Goal: Information Seeking & Learning: Learn about a topic

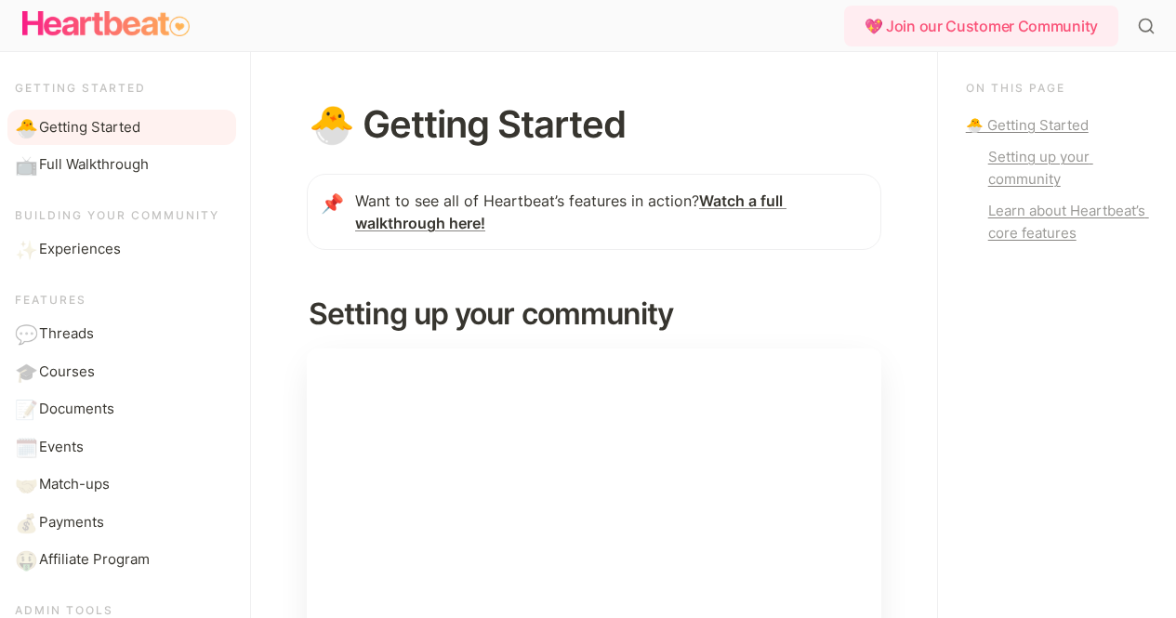
drag, startPoint x: 0, startPoint y: 0, endPoint x: 453, endPoint y: 215, distance: 500.9
click at [453, 215] on strong "Watch a full walkthrough here!" at bounding box center [570, 211] width 431 height 41
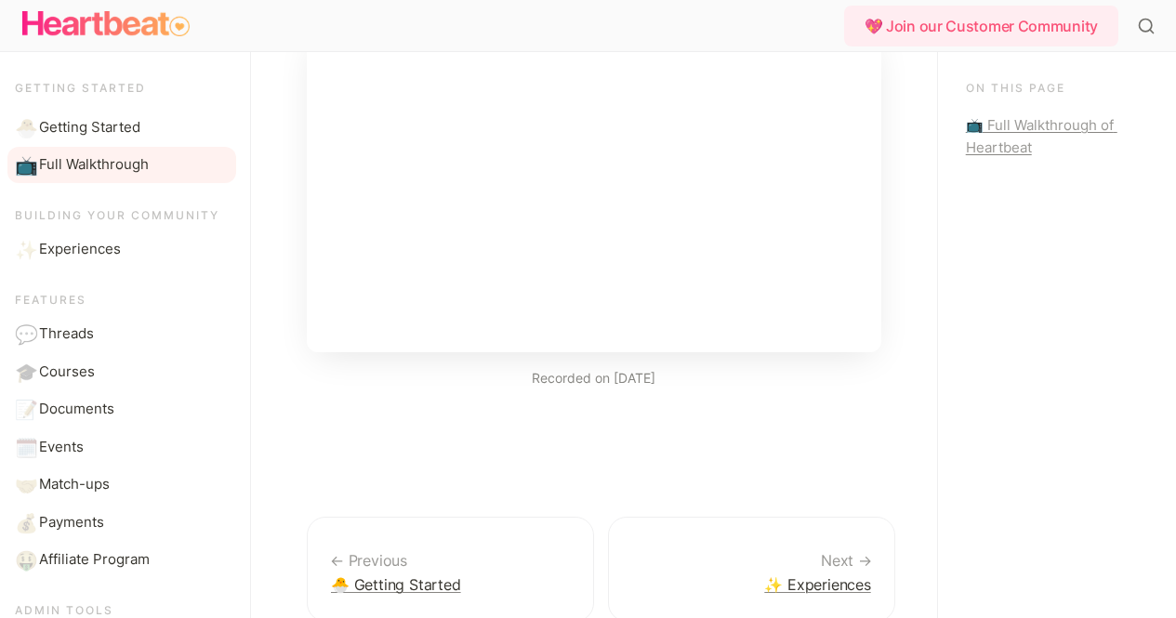
scroll to position [446, 0]
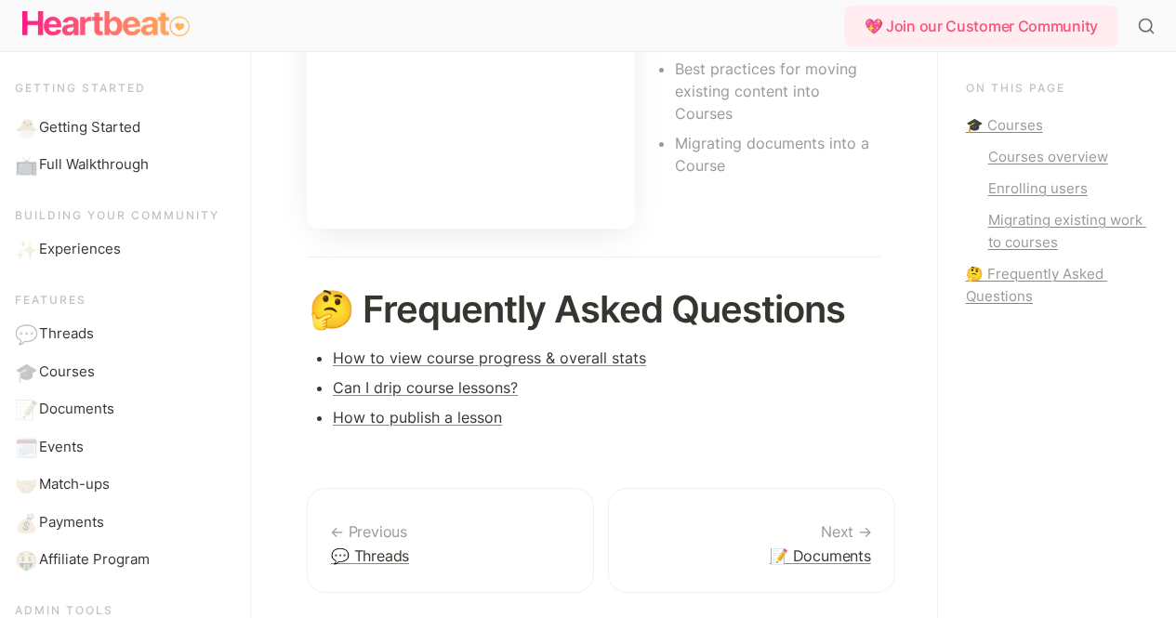
scroll to position [1283, 0]
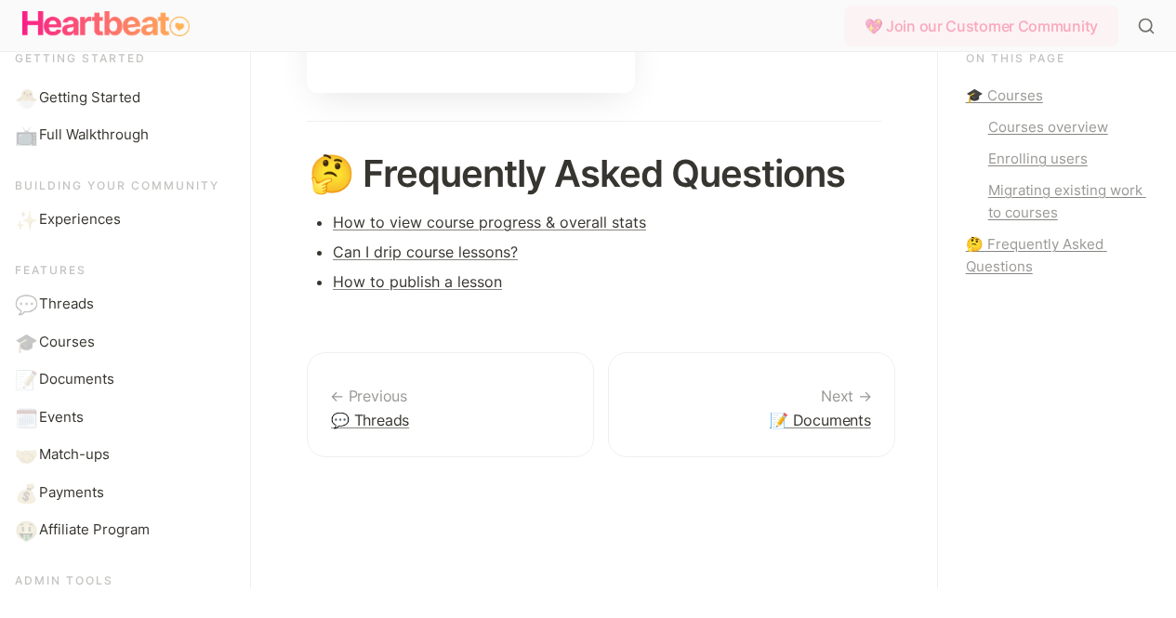
click at [921, 19] on div "💖 Join our Customer Community" at bounding box center [981, 26] width 274 height 41
